Goal: Transaction & Acquisition: Purchase product/service

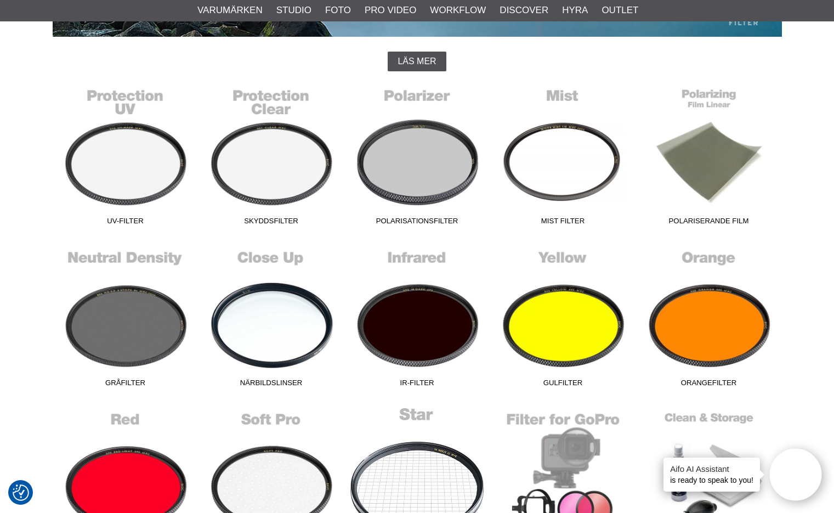
scroll to position [372, 0]
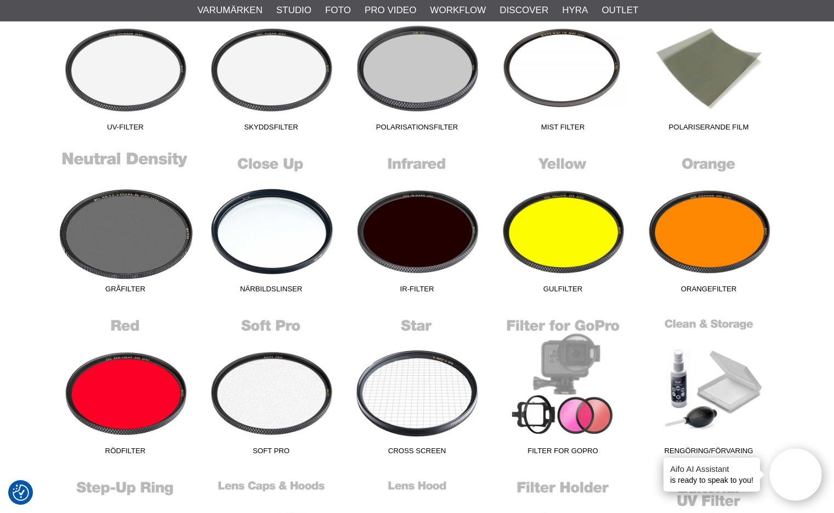
click at [101, 248] on link "Gråfilter" at bounding box center [126, 224] width 146 height 148
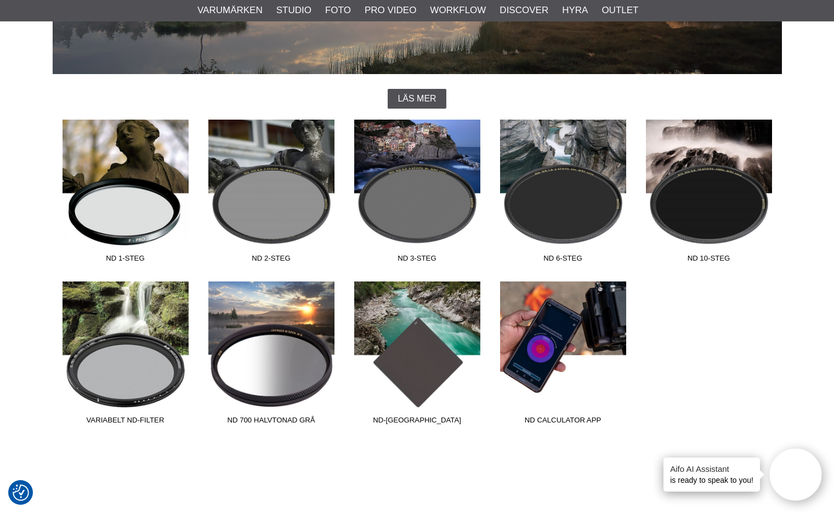
scroll to position [241, 0]
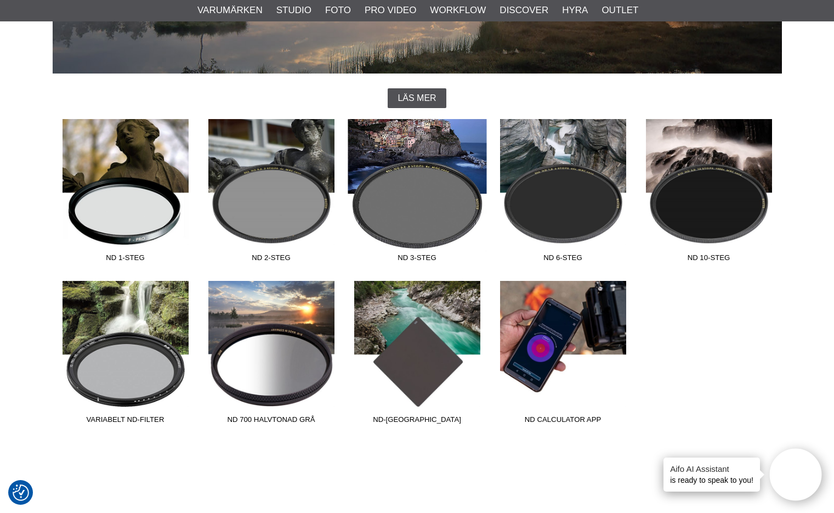
click at [418, 194] on link "ND 3-steg" at bounding box center [417, 193] width 146 height 148
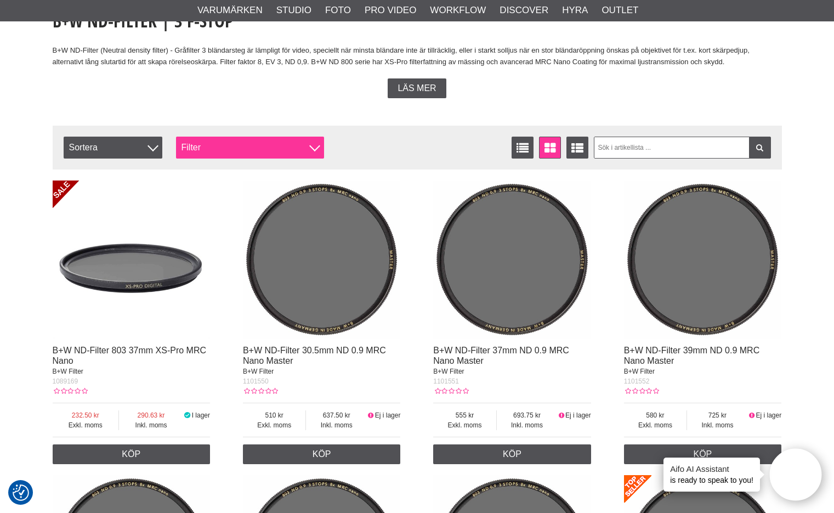
scroll to position [289, 0]
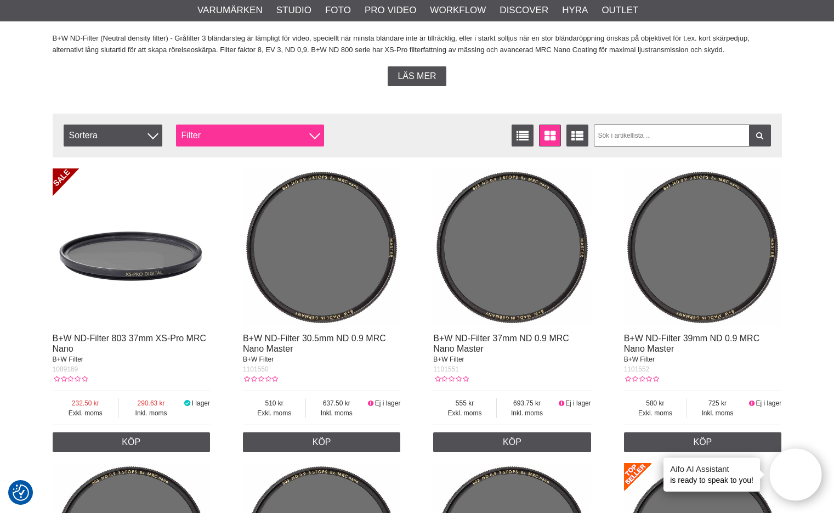
click at [256, 141] on div "Filter" at bounding box center [250, 135] width 148 height 22
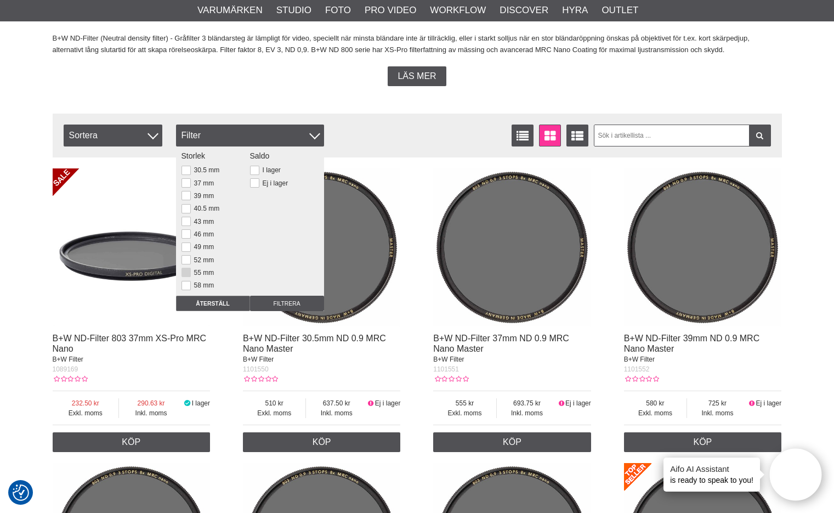
click at [186, 273] on button at bounding box center [186, 272] width 9 height 9
click at [268, 303] on input "Filtrera" at bounding box center [287, 303] width 74 height 15
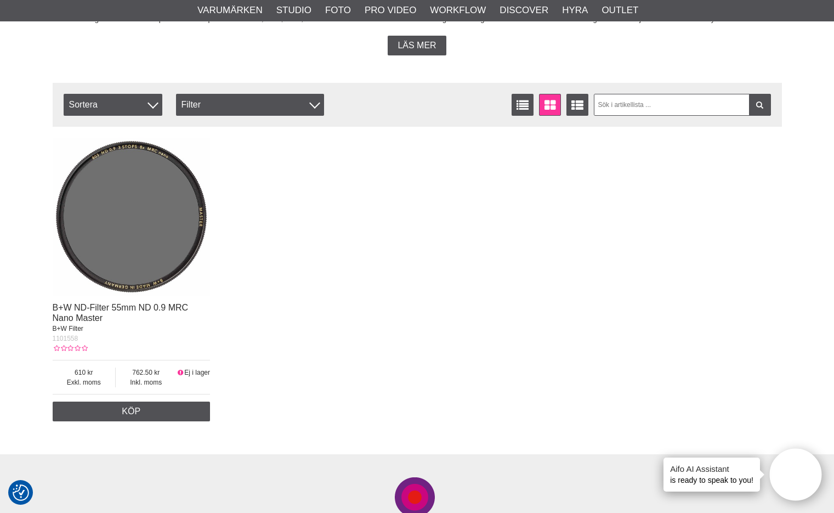
scroll to position [321, 0]
